Goal: Task Accomplishment & Management: Manage account settings

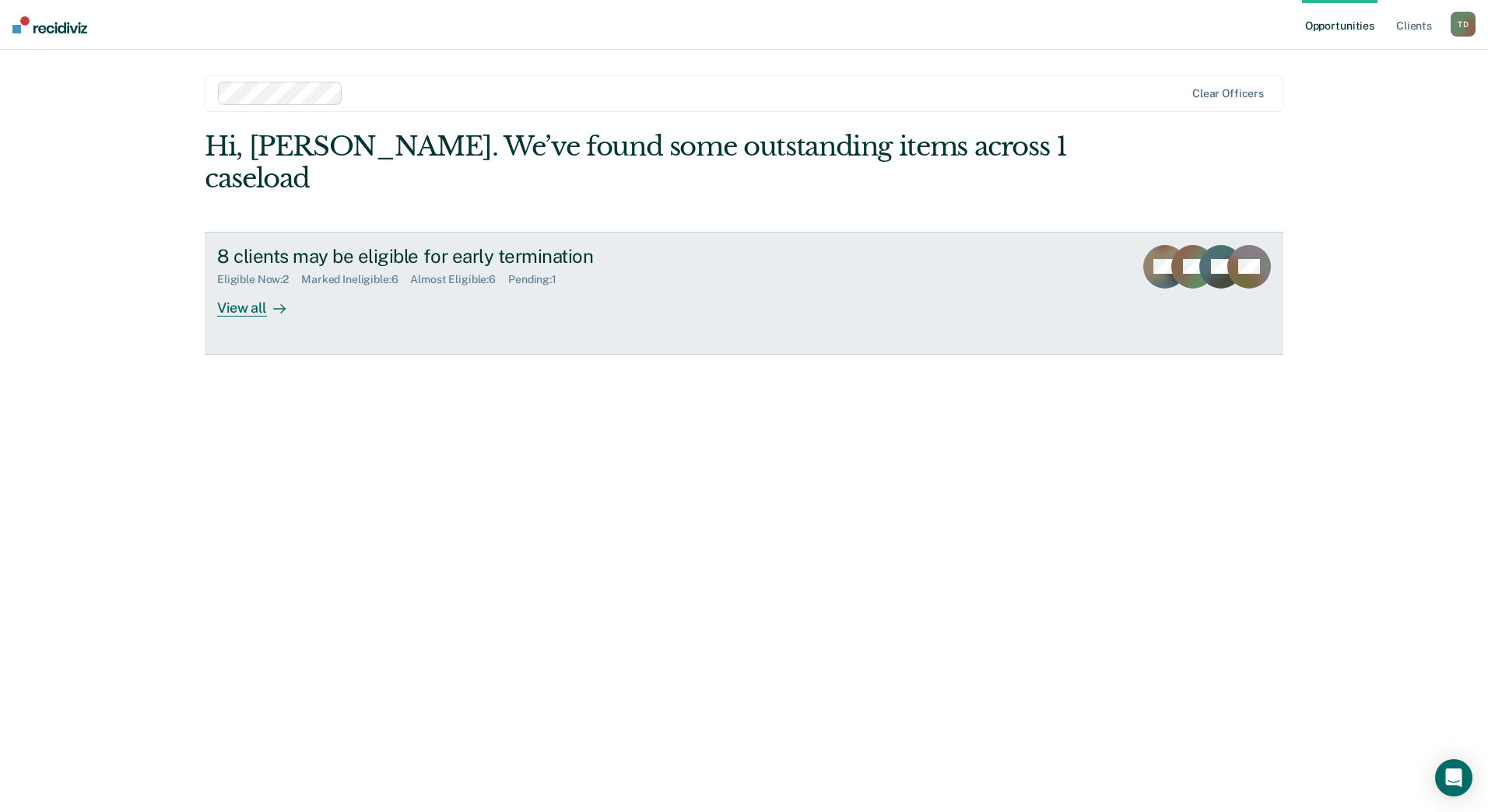
click at [234, 286] on div "View all" at bounding box center [261, 301] width 87 height 30
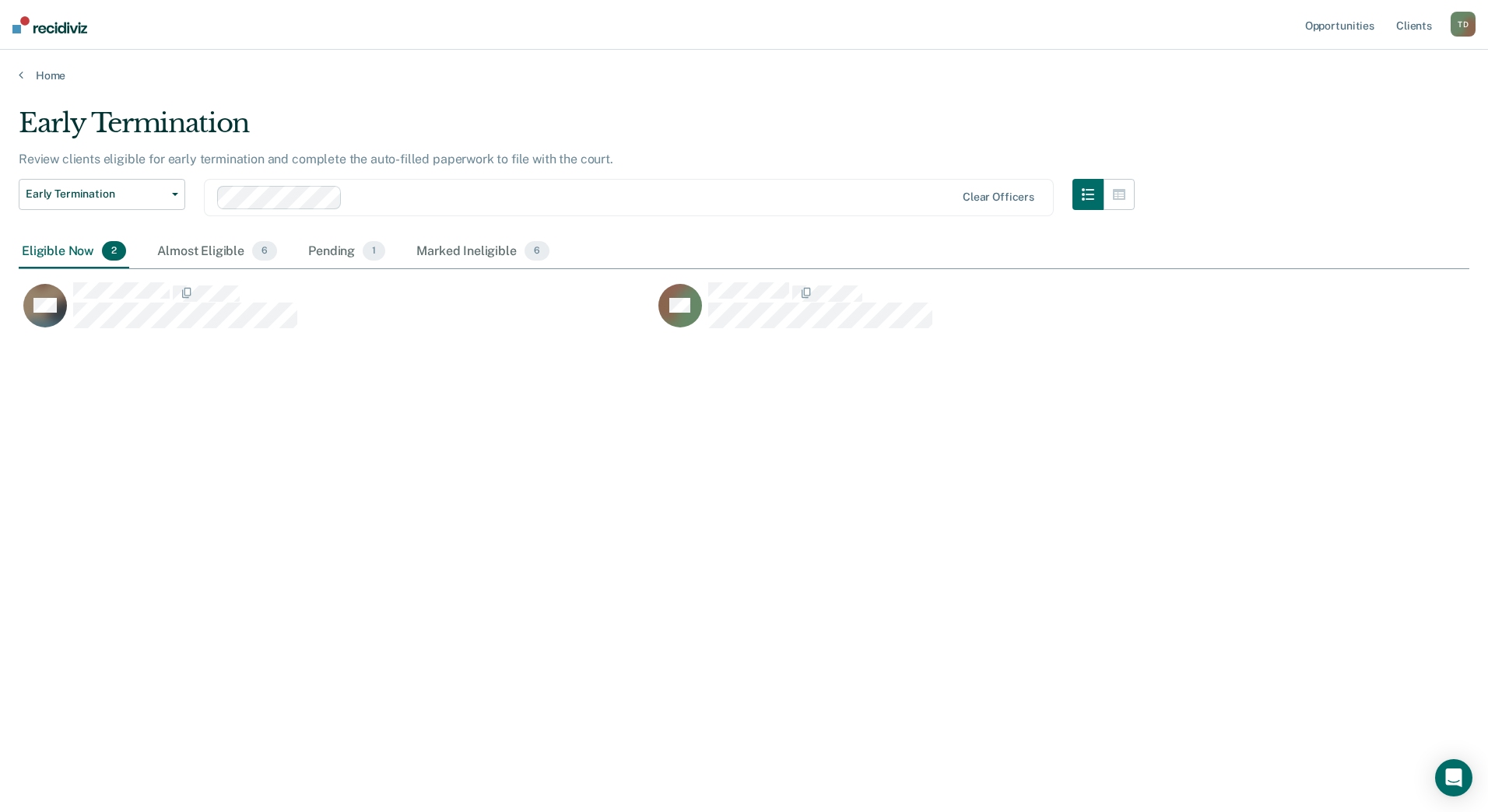
scroll to position [576, 1438]
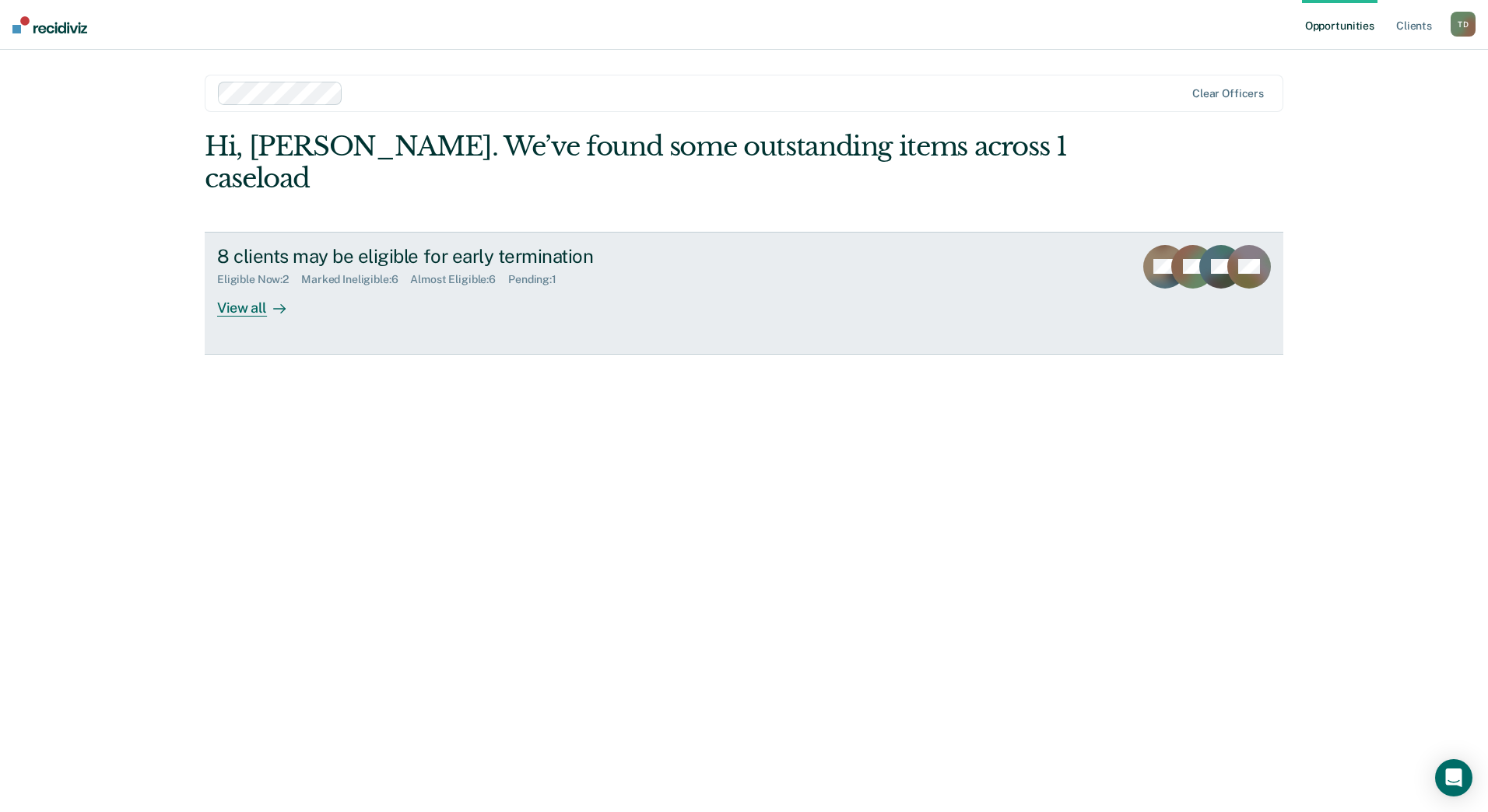
click at [240, 286] on div "View all" at bounding box center [261, 301] width 87 height 30
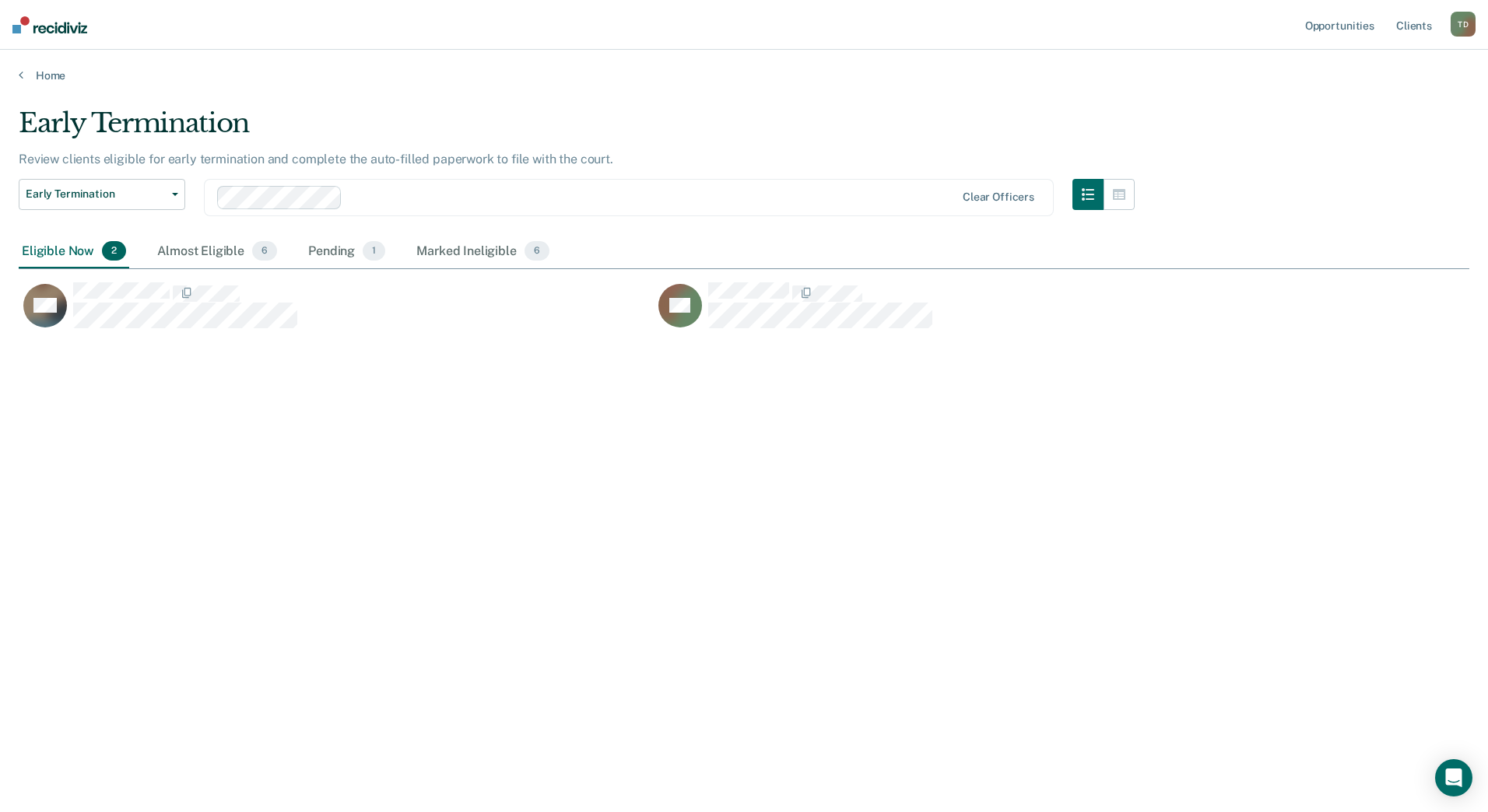
scroll to position [576, 1438]
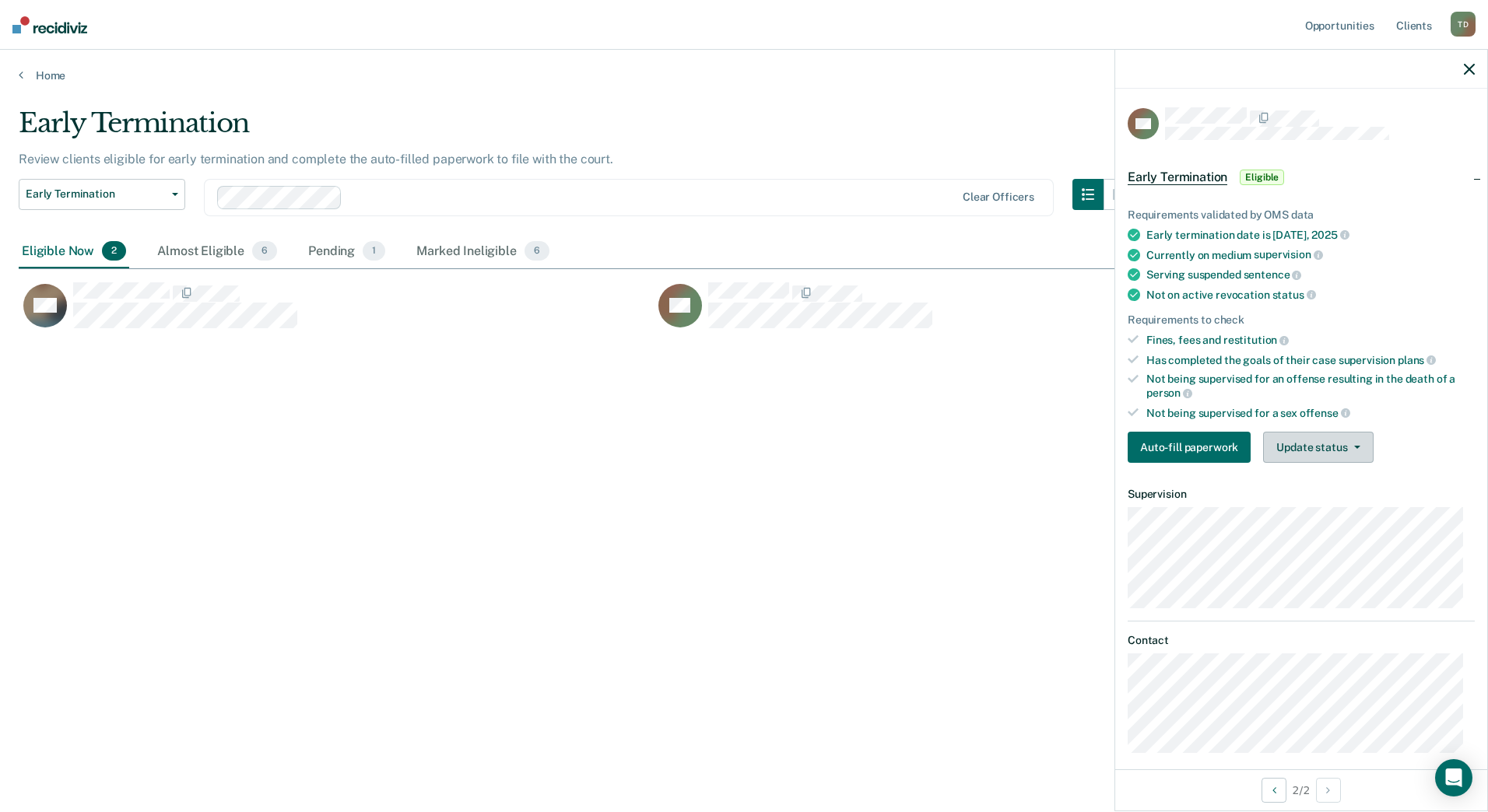
click at [1308, 448] on button "Update status" at bounding box center [1318, 447] width 110 height 31
click at [1280, 510] on button "Mark Ineligible" at bounding box center [1337, 510] width 150 height 25
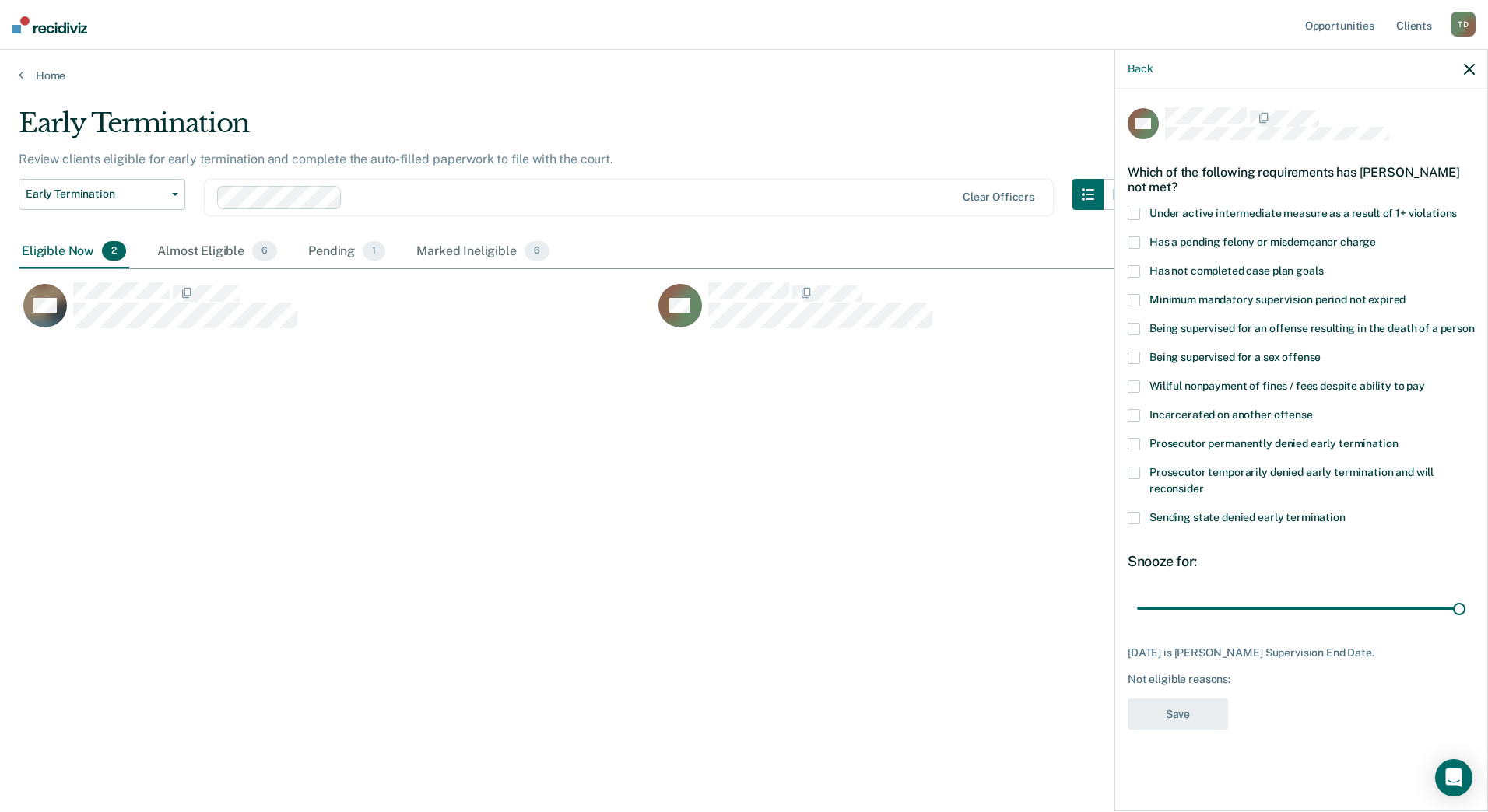
click at [1129, 269] on span at bounding box center [1133, 271] width 12 height 12
click at [1465, 605] on input "range" at bounding box center [1301, 607] width 328 height 27
click at [1162, 710] on button "Save" at bounding box center [1177, 714] width 100 height 32
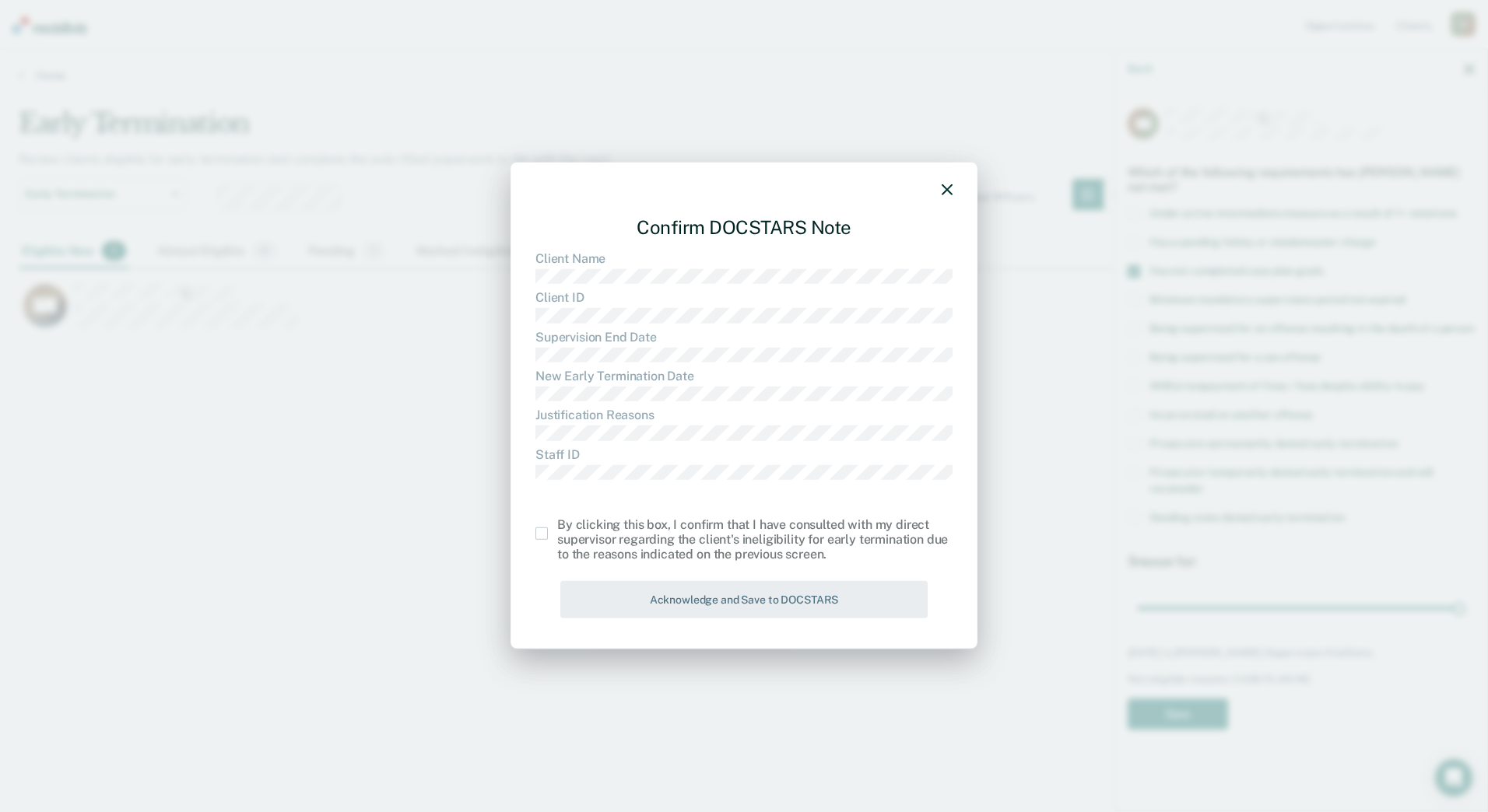
click at [536, 532] on span at bounding box center [542, 534] width 12 height 12
click at [557, 527] on input "checkbox" at bounding box center [557, 527] width 0 height 0
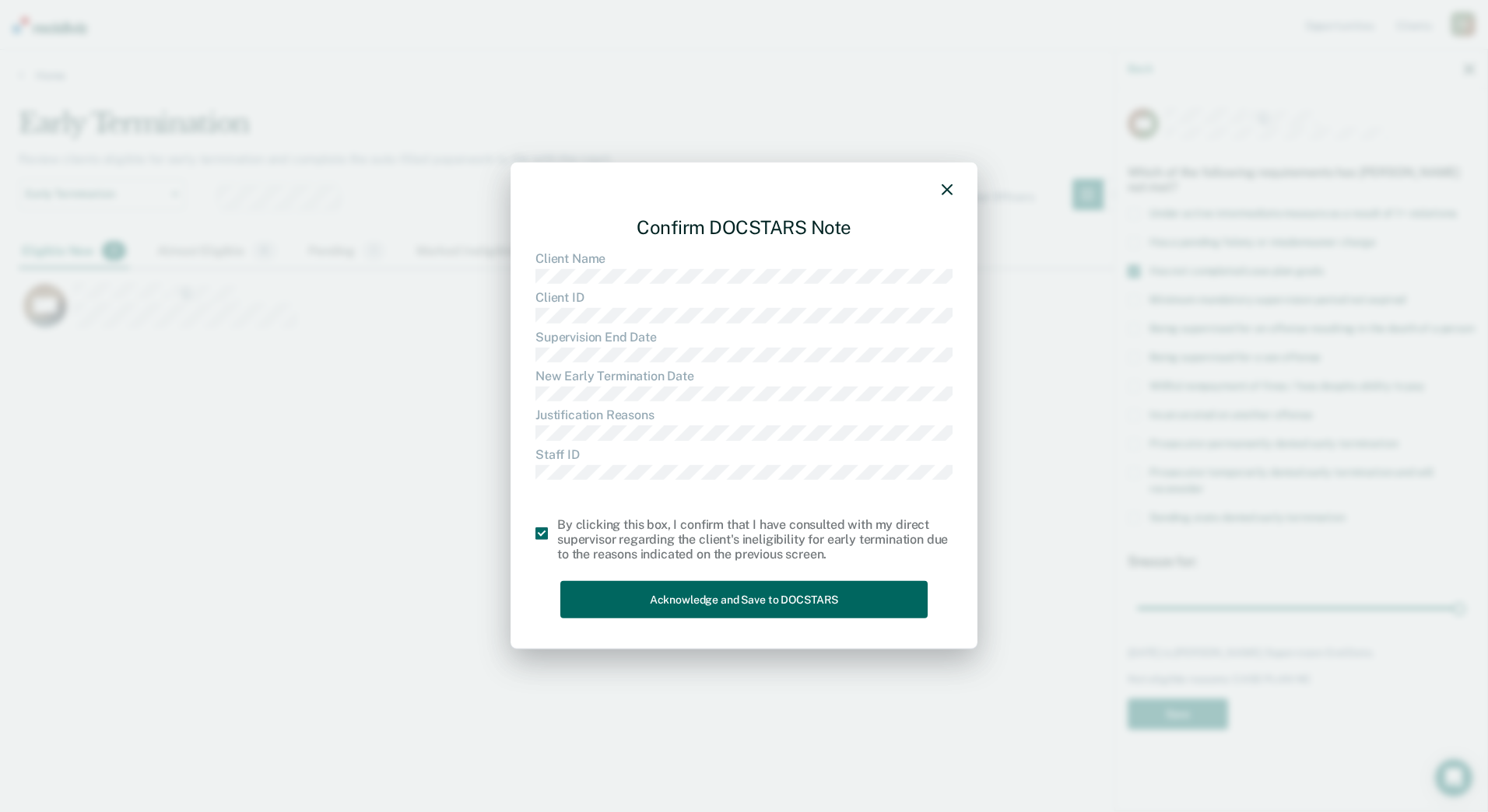
click at [603, 588] on button "Acknowledge and Save to DOCSTARS" at bounding box center [744, 599] width 367 height 38
